Goal: Task Accomplishment & Management: Use online tool/utility

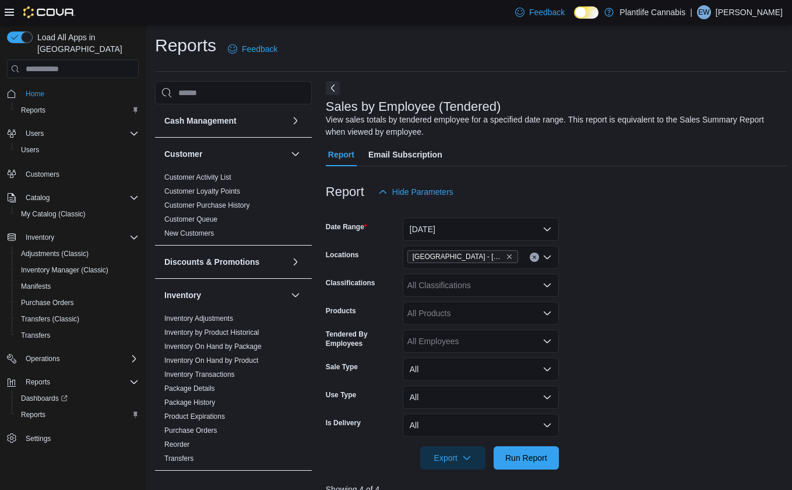
scroll to position [409, 0]
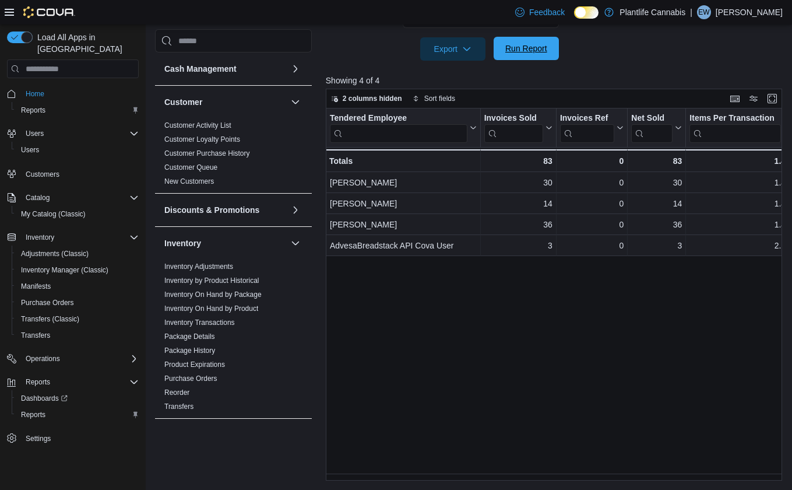
click at [502, 48] on span "Run Report" at bounding box center [526, 48] width 51 height 23
click at [502, 49] on span "Run Report" at bounding box center [526, 48] width 51 height 23
click at [533, 50] on span "Run Report" at bounding box center [526, 49] width 42 height 12
click at [544, 53] on span "Run Report" at bounding box center [526, 49] width 42 height 12
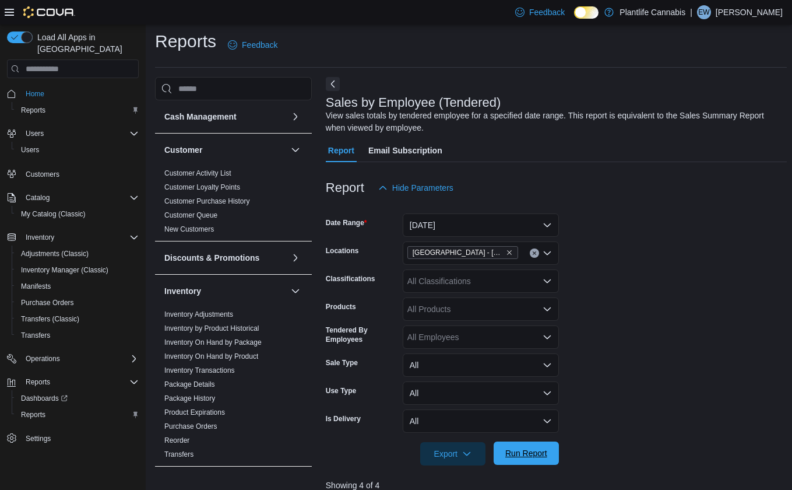
scroll to position [0, 0]
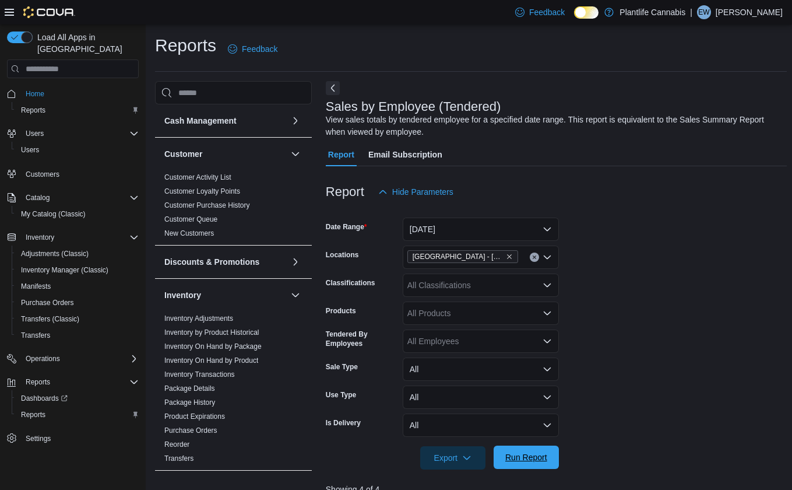
click at [549, 458] on span "Run Report" at bounding box center [526, 456] width 51 height 23
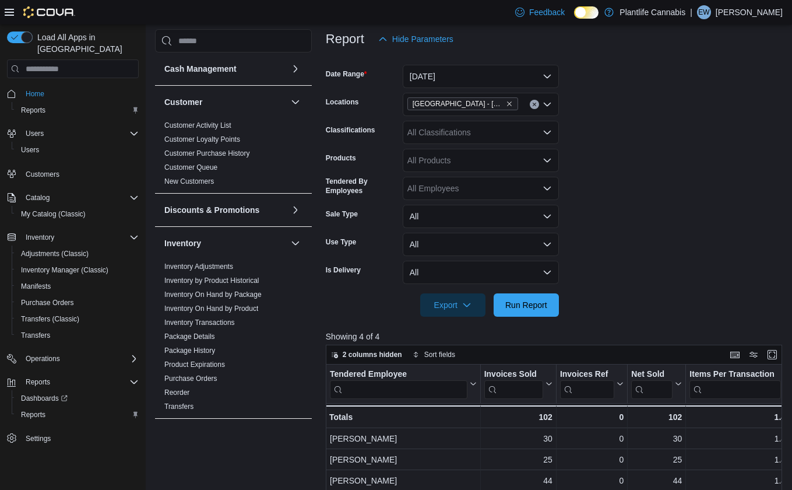
scroll to position [151, 0]
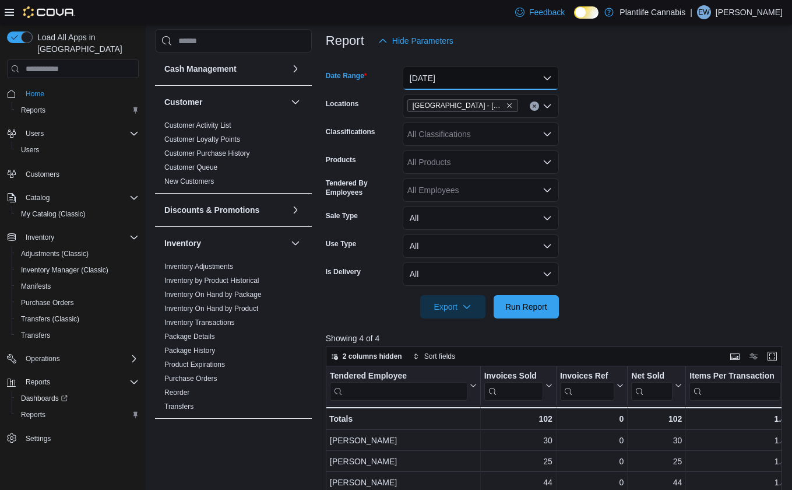
click at [456, 67] on button "[DATE]" at bounding box center [481, 77] width 156 height 23
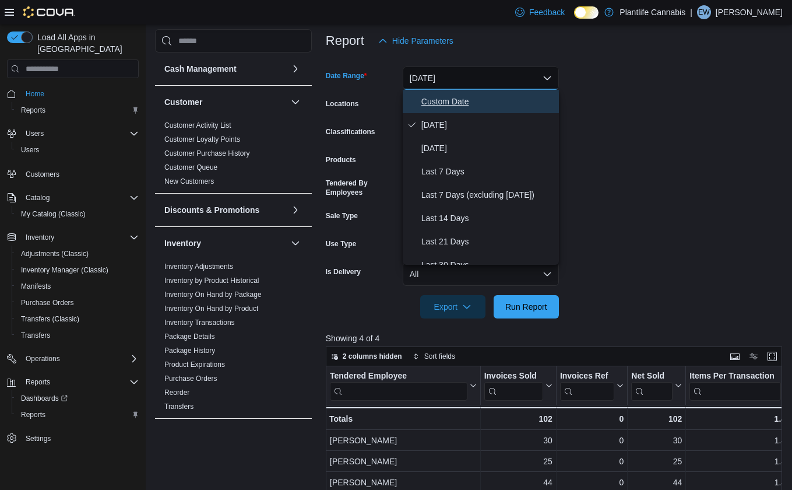
click at [443, 104] on span "Custom Date" at bounding box center [487, 101] width 133 height 14
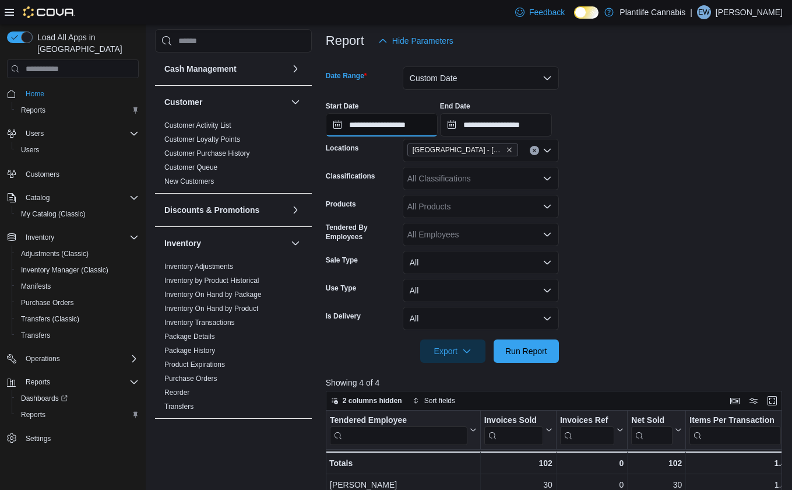
click at [390, 126] on input "**********" at bounding box center [382, 124] width 112 height 23
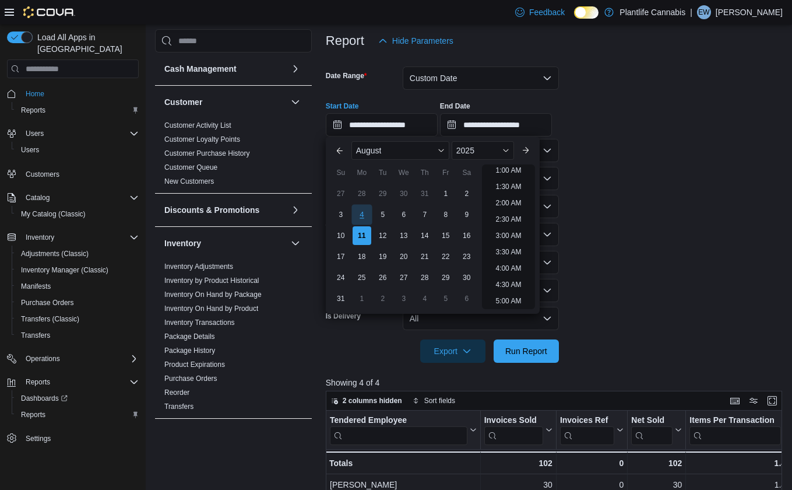
click at [370, 210] on div "4" at bounding box center [361, 214] width 20 height 20
type input "**********"
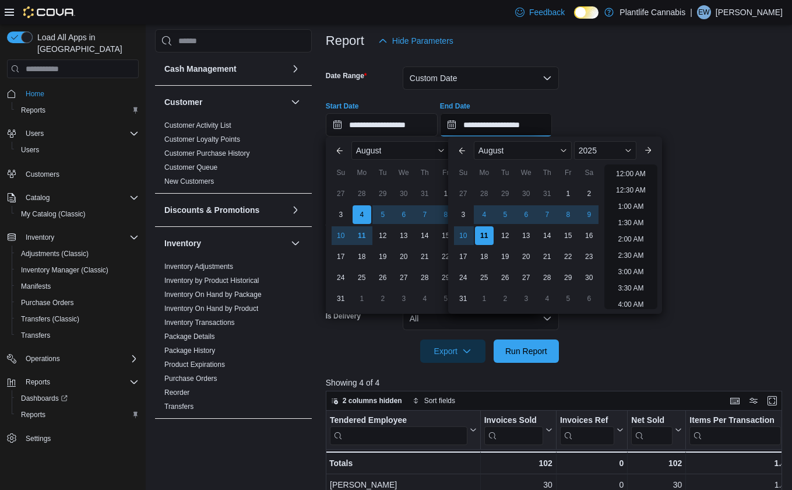
click at [480, 127] on input "**********" at bounding box center [496, 124] width 112 height 23
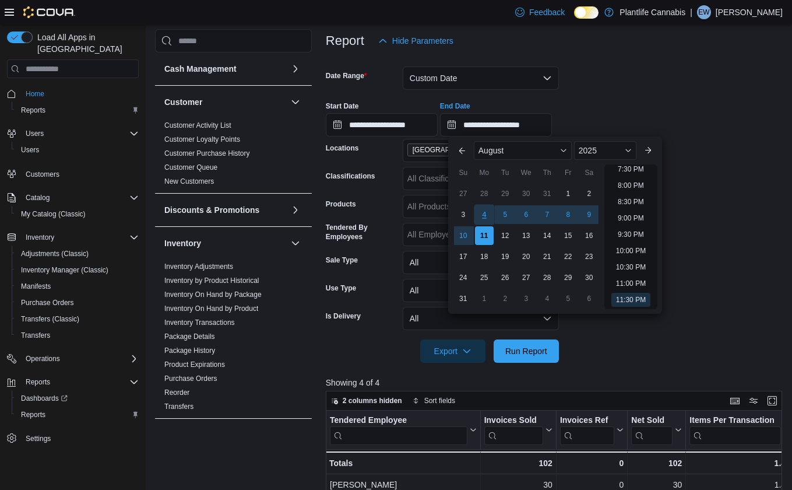
click at [488, 213] on div "4" at bounding box center [484, 214] width 20 height 20
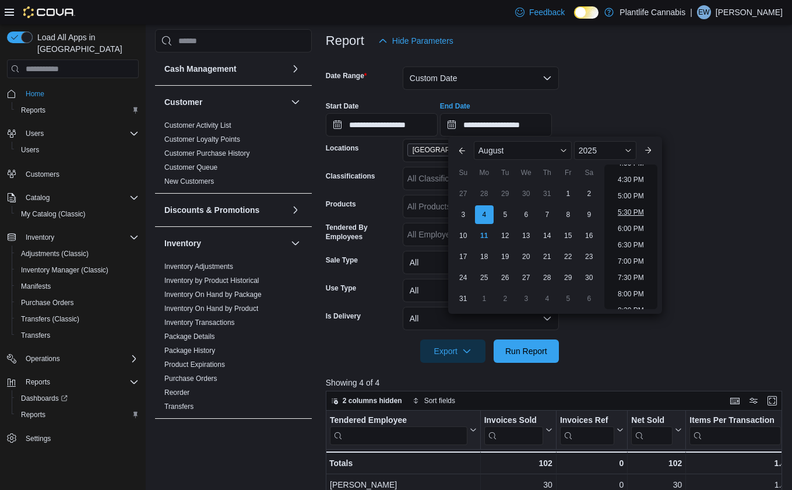
scroll to position [540, 0]
click at [638, 247] on li "7:00 PM" at bounding box center [631, 254] width 36 height 14
type input "**********"
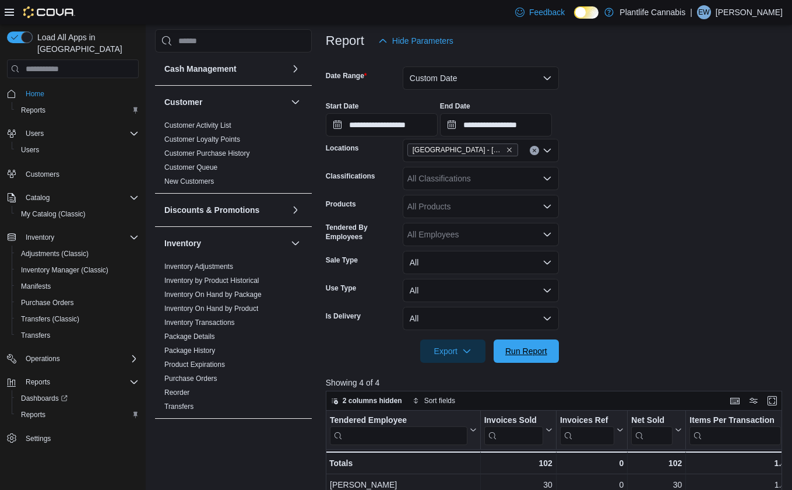
click at [536, 343] on span "Run Report" at bounding box center [526, 350] width 51 height 23
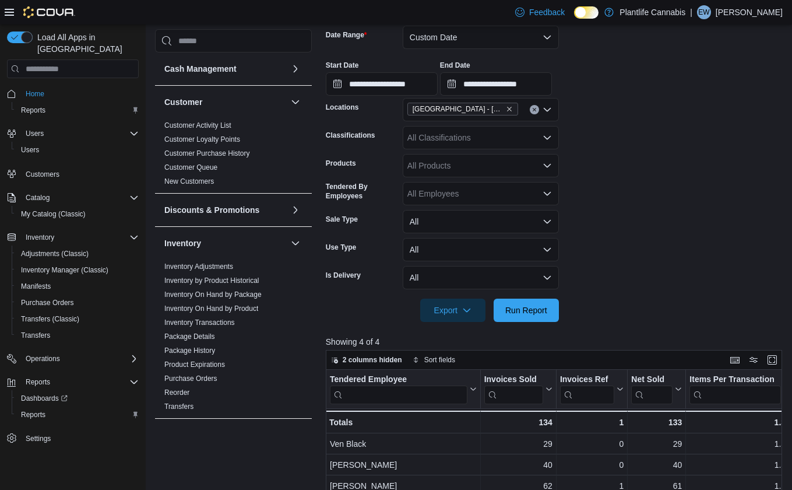
scroll to position [189, 0]
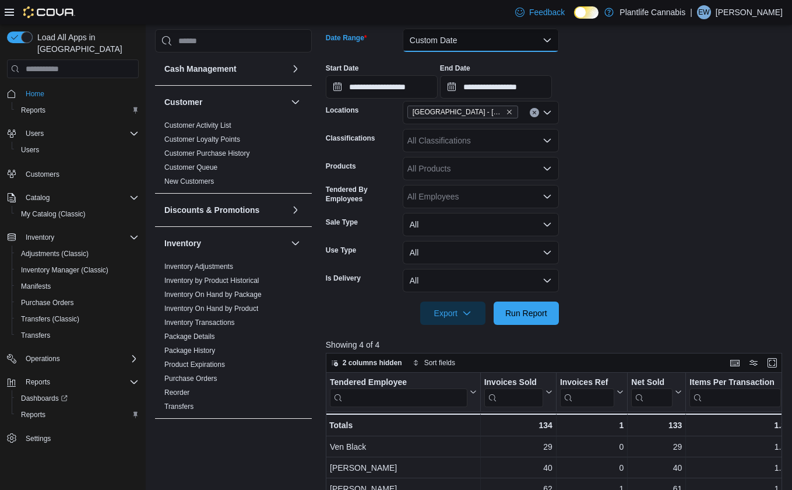
click at [466, 42] on button "Custom Date" at bounding box center [481, 40] width 156 height 23
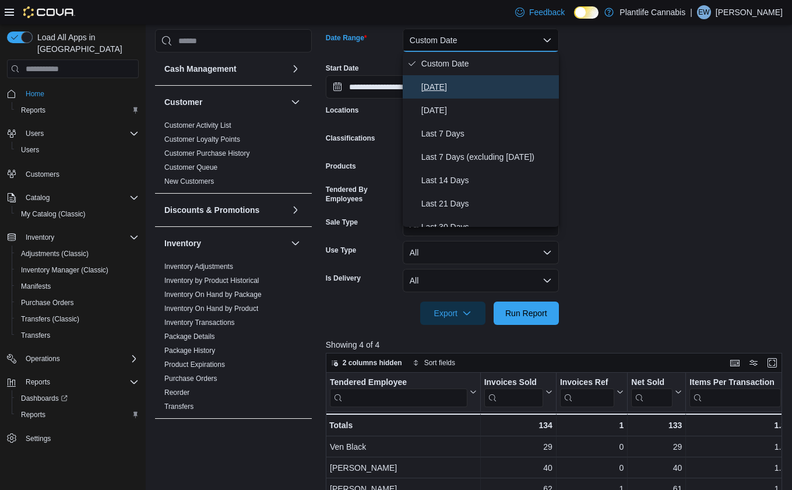
click at [459, 79] on button "[DATE]" at bounding box center [481, 86] width 156 height 23
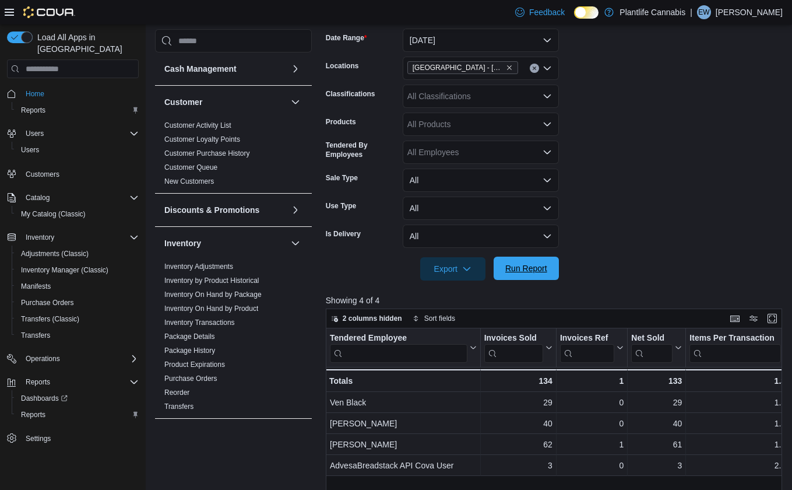
click at [517, 261] on span "Run Report" at bounding box center [526, 267] width 51 height 23
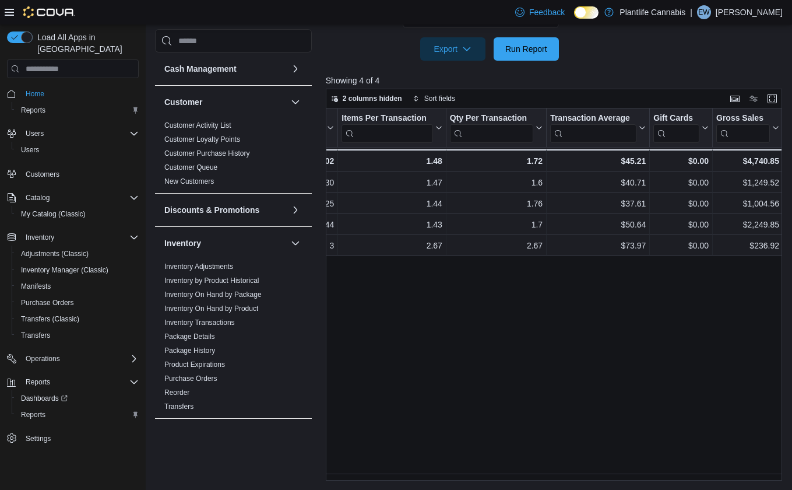
scroll to position [0, 341]
